Goal: Transaction & Acquisition: Subscribe to service/newsletter

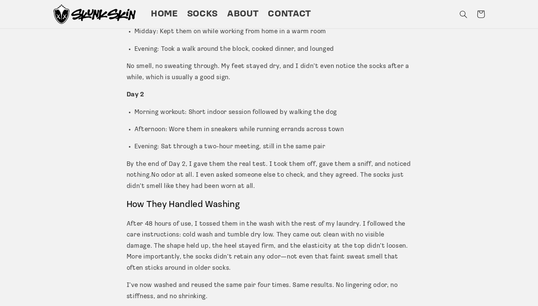
scroll to position [766, 0]
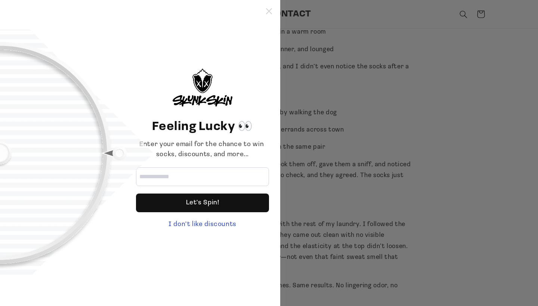
click at [267, 12] on icon at bounding box center [269, 11] width 6 height 6
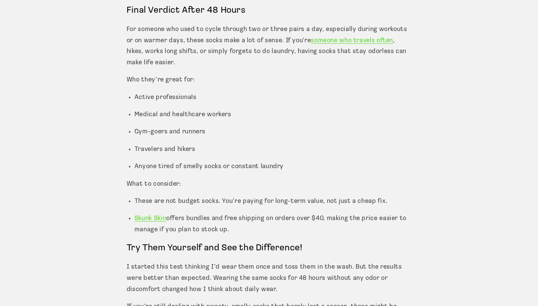
scroll to position [1194, 0]
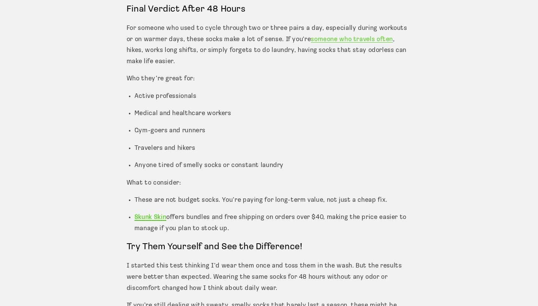
click at [157, 214] on span "Skunk Skin" at bounding box center [150, 217] width 32 height 6
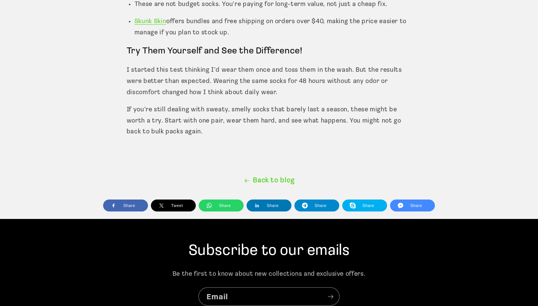
scroll to position [1393, 0]
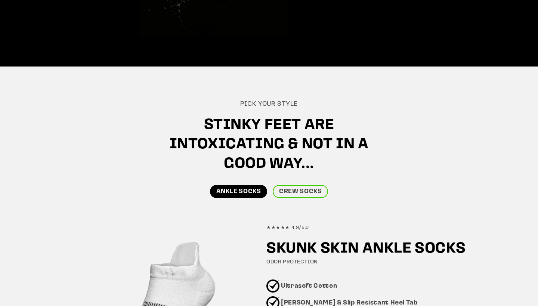
scroll to position [279, 0]
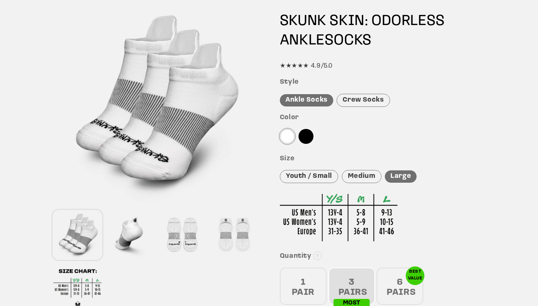
scroll to position [176, 0]
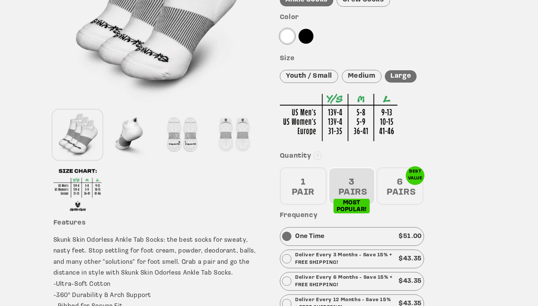
click at [389, 187] on div "6 PAIRS" at bounding box center [400, 185] width 47 height 37
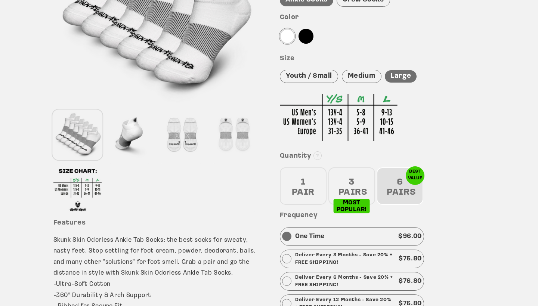
click at [362, 190] on div "3 PAIRS" at bounding box center [351, 185] width 47 height 37
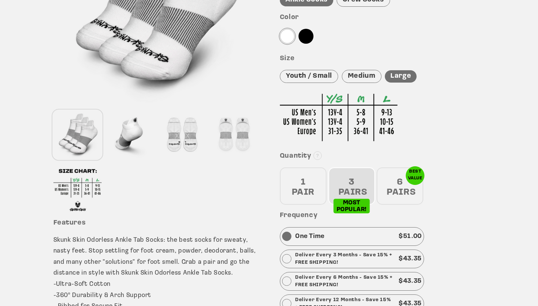
click at [305, 182] on div "1 PAIR" at bounding box center [303, 185] width 47 height 37
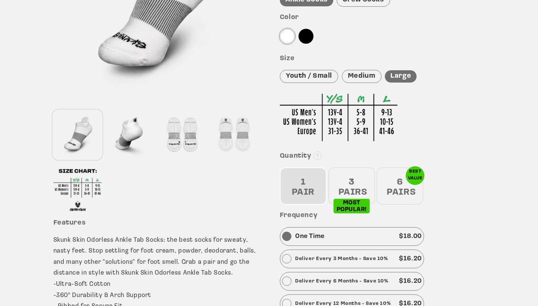
click at [363, 190] on div "3 PAIRS" at bounding box center [351, 185] width 47 height 37
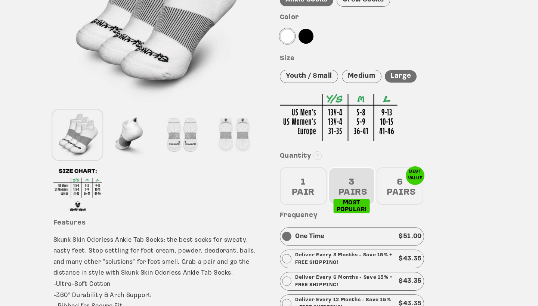
click at [406, 194] on div "6 PAIRS" at bounding box center [400, 185] width 47 height 37
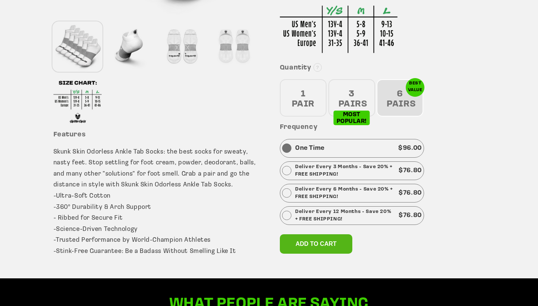
scroll to position [278, 0]
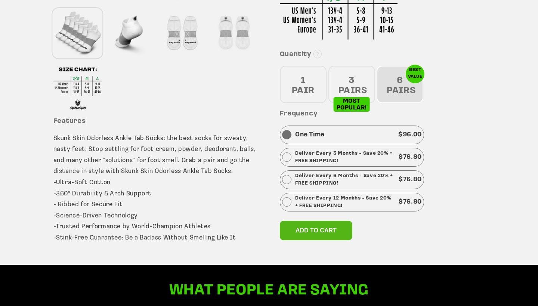
click at [340, 195] on p "Deliver Every 12 Months - Save 20% + FREE SHIPPING!" at bounding box center [345, 202] width 100 height 15
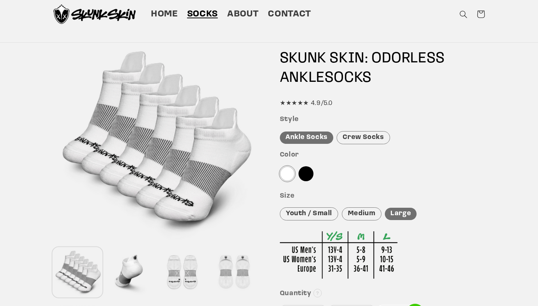
scroll to position [27, 0]
